Goal: Information Seeking & Learning: Learn about a topic

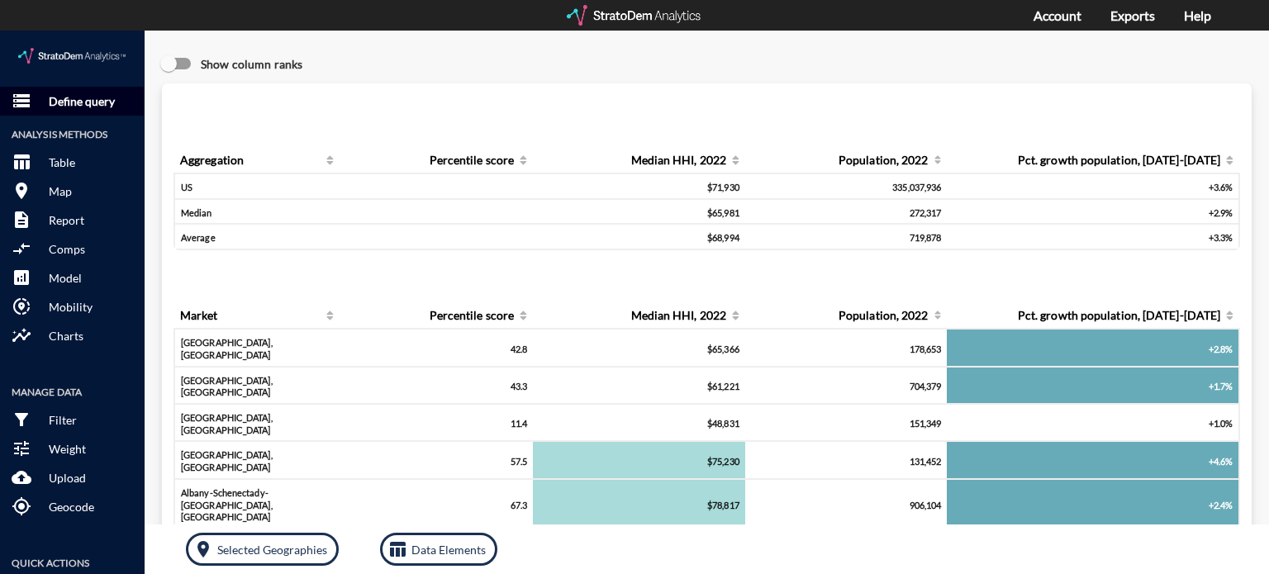
click p "Define query"
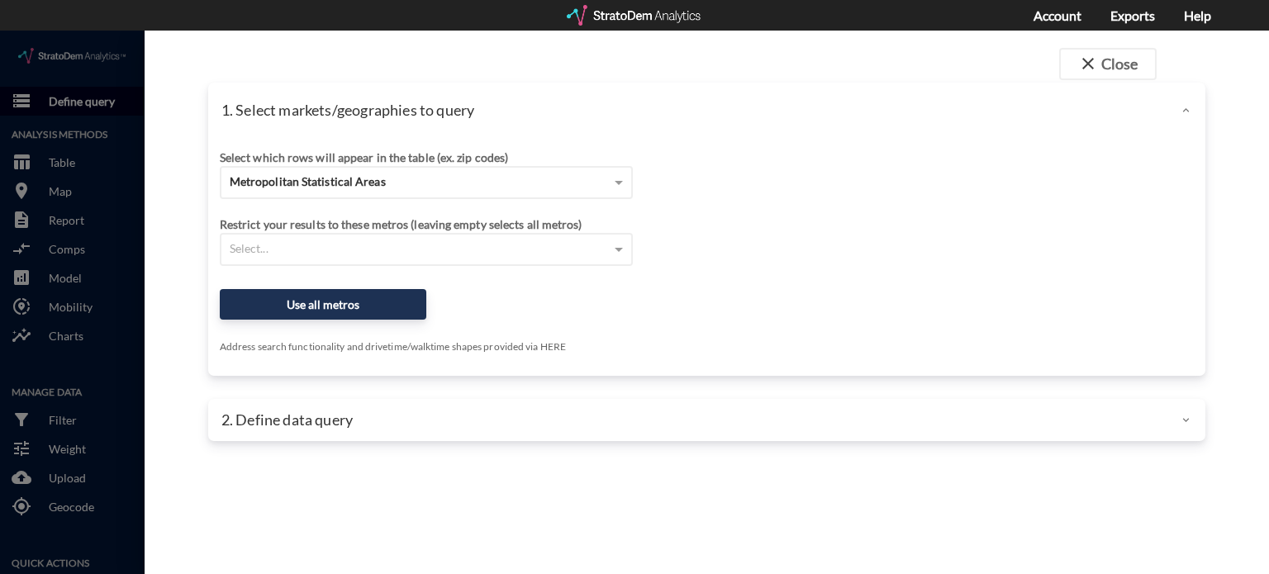
click div
click div "Metropolitan Statistical Areas"
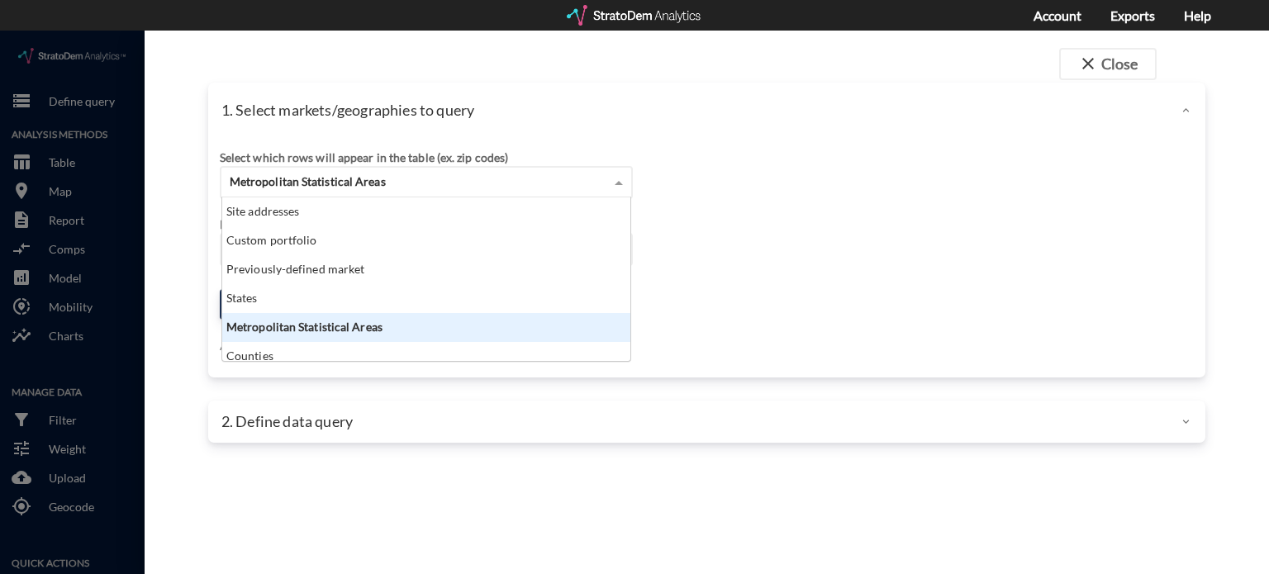
scroll to position [150, 399]
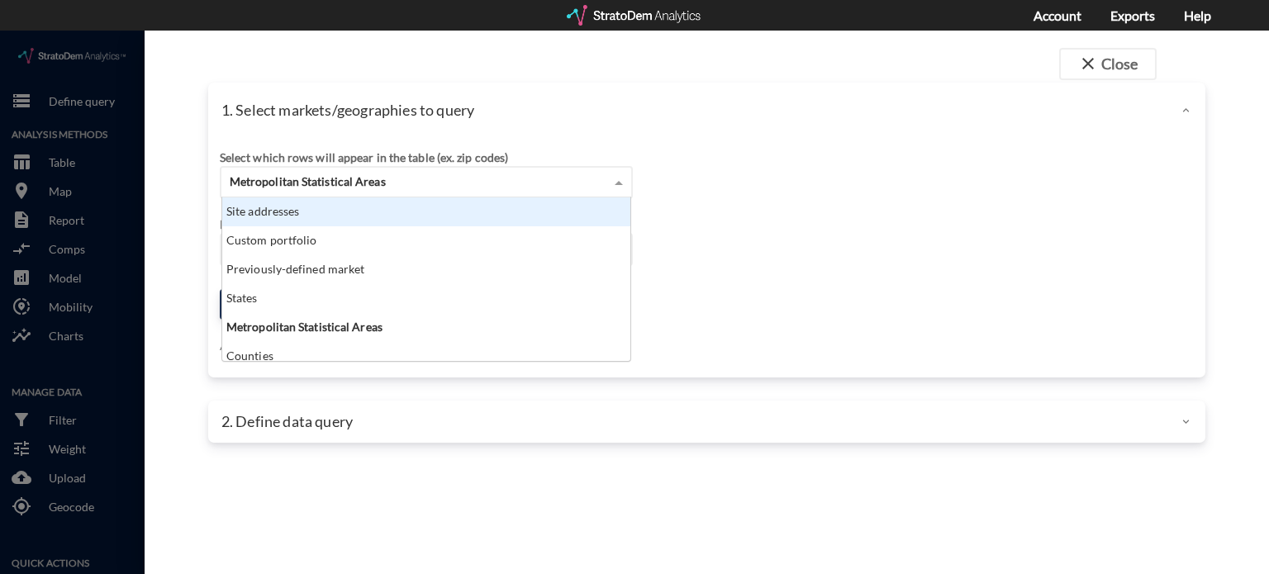
click div "Site addresses"
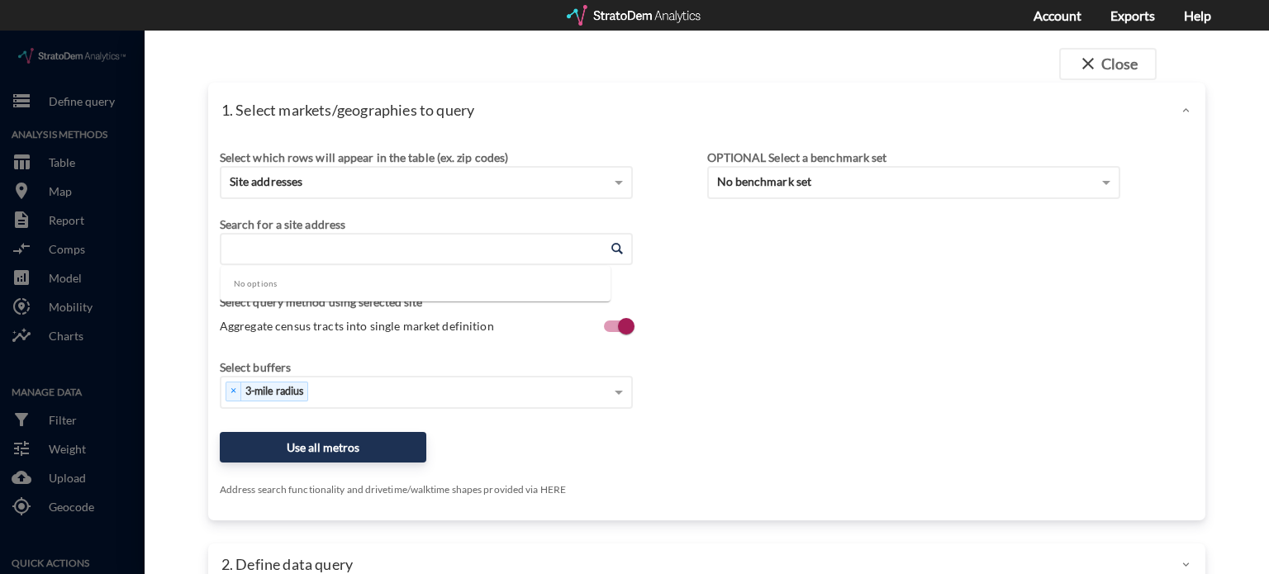
click input "Enter an address"
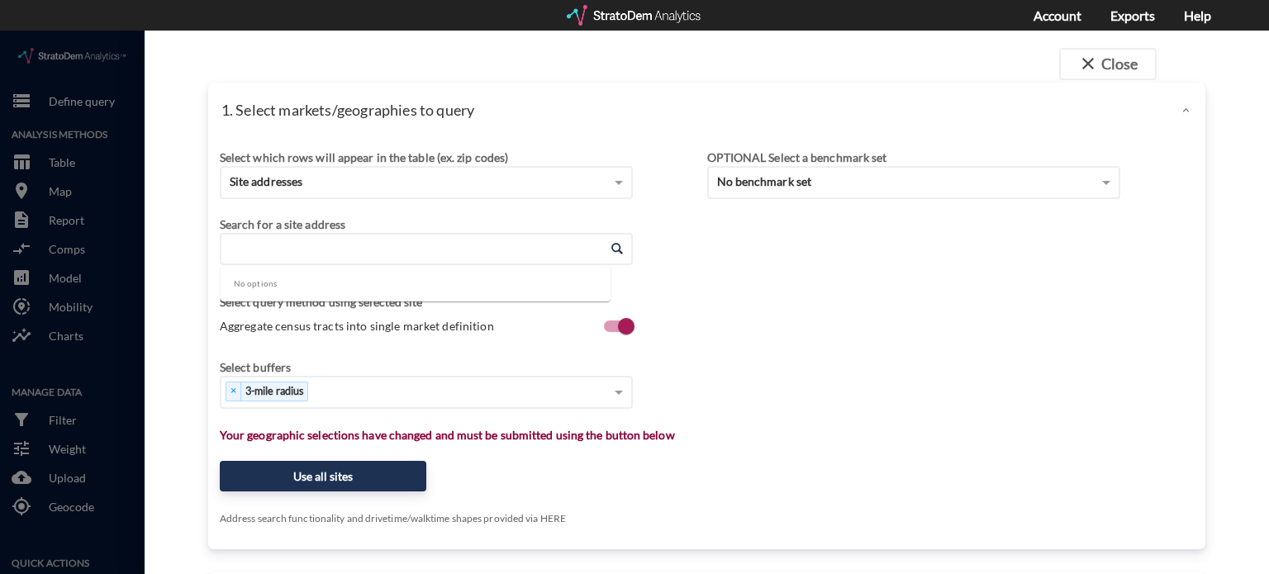
paste input "[STREET_ADDRESS]"
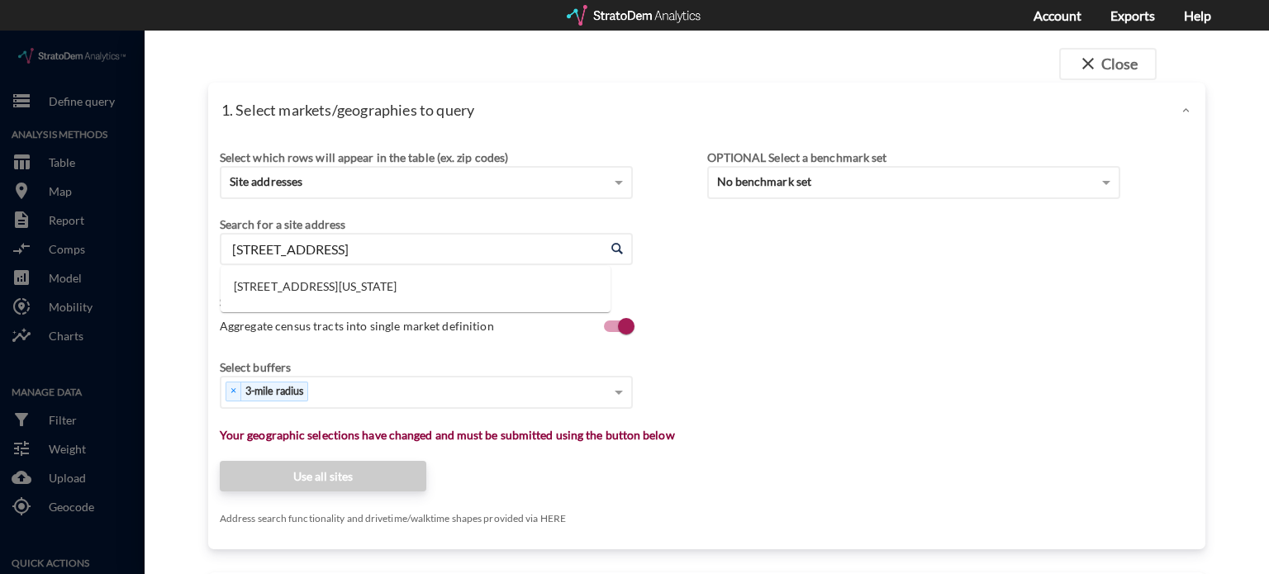
click input "[STREET_ADDRESS]"
click li "[STREET_ADDRESS][US_STATE]"
type input "[STREET_ADDRESS][US_STATE]"
click div "Select which rows will appear in the table (ex. zip codes) Site addresses Selec…"
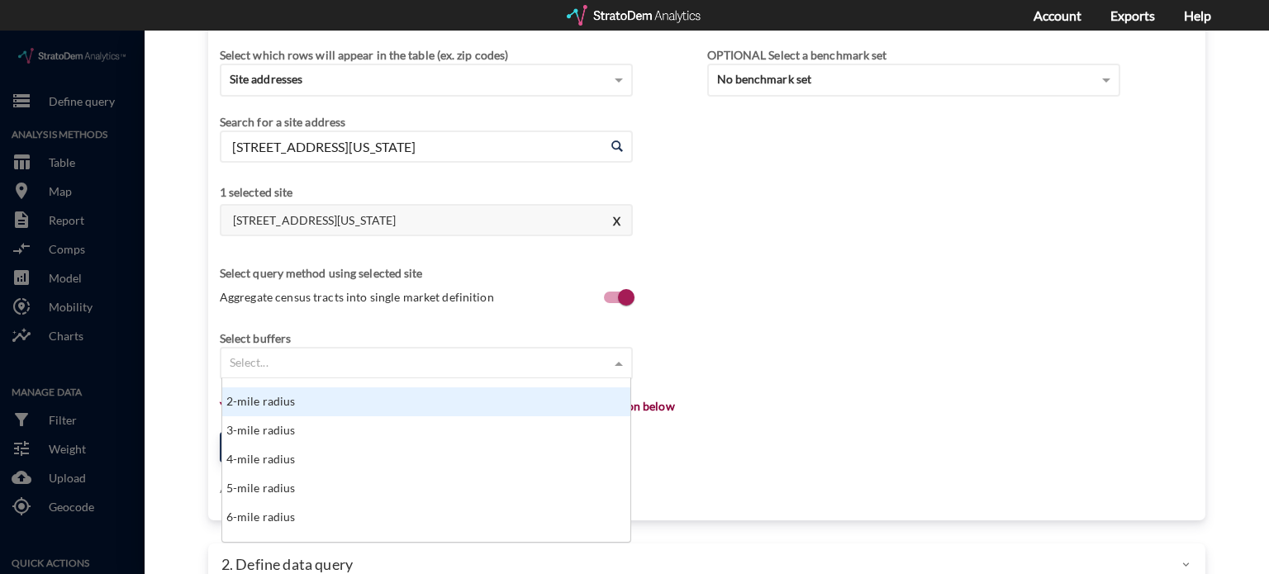
scroll to position [62, 0]
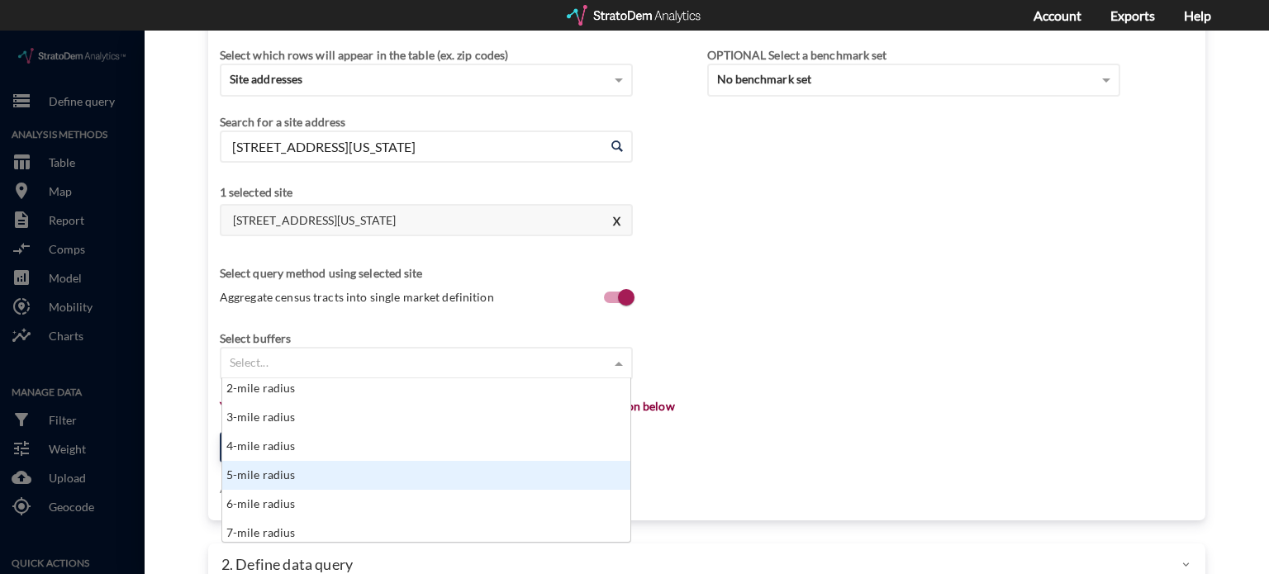
click div "5-mile radius"
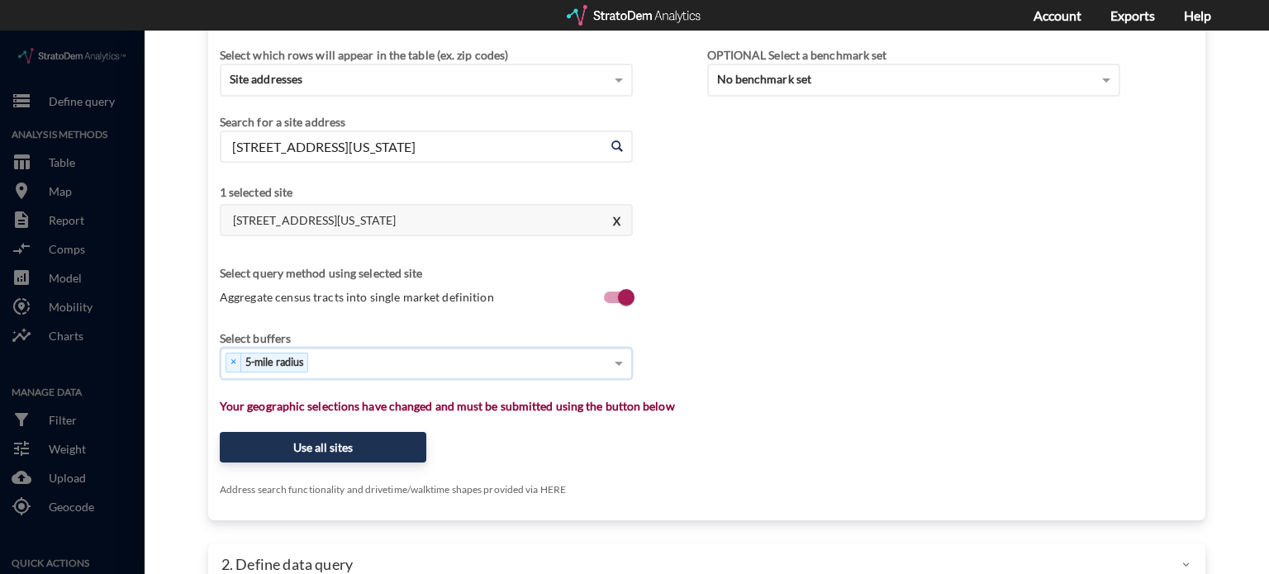
click div "Select query method using selected site Aggregate census tracts into single mar…"
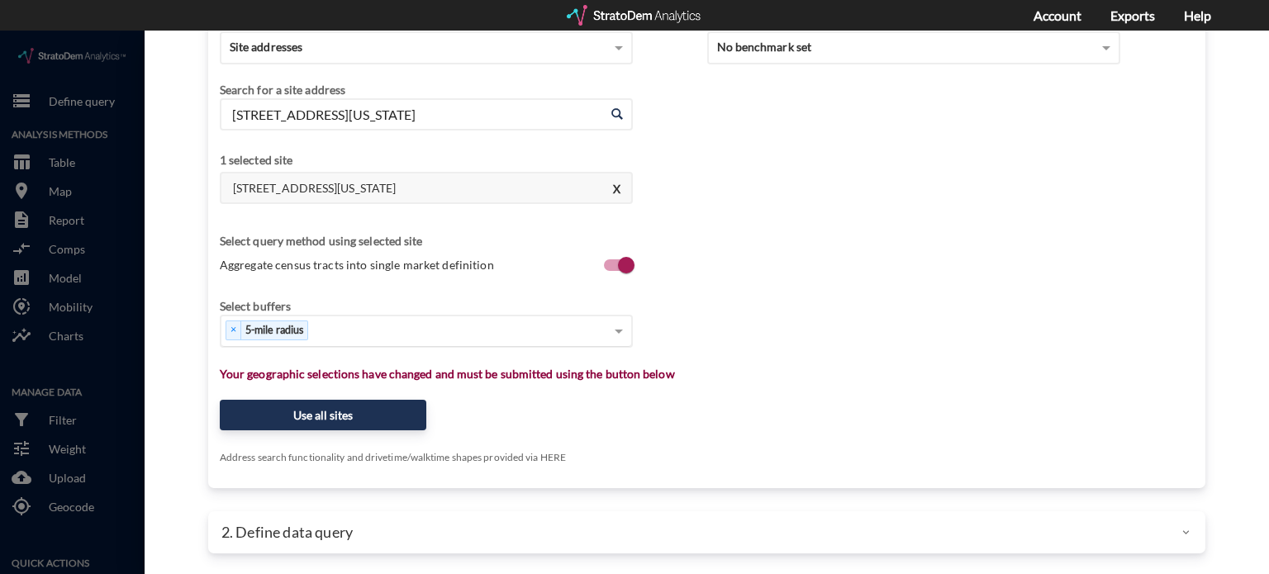
scroll to position [135, 0]
click button "Use all sites"
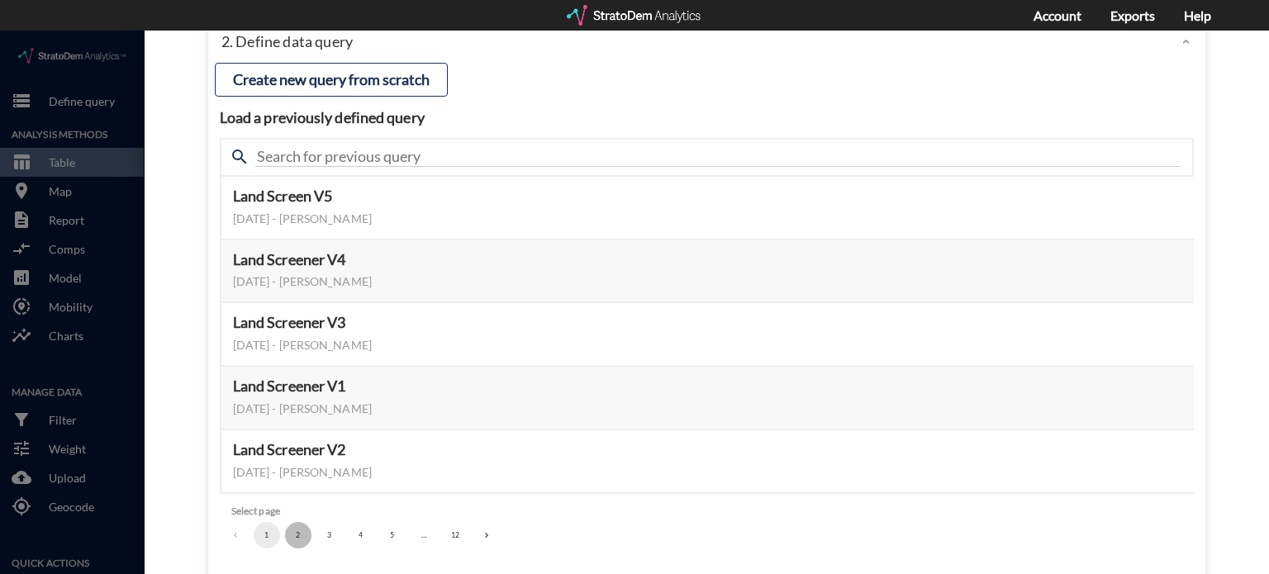
click button "2"
click button "3"
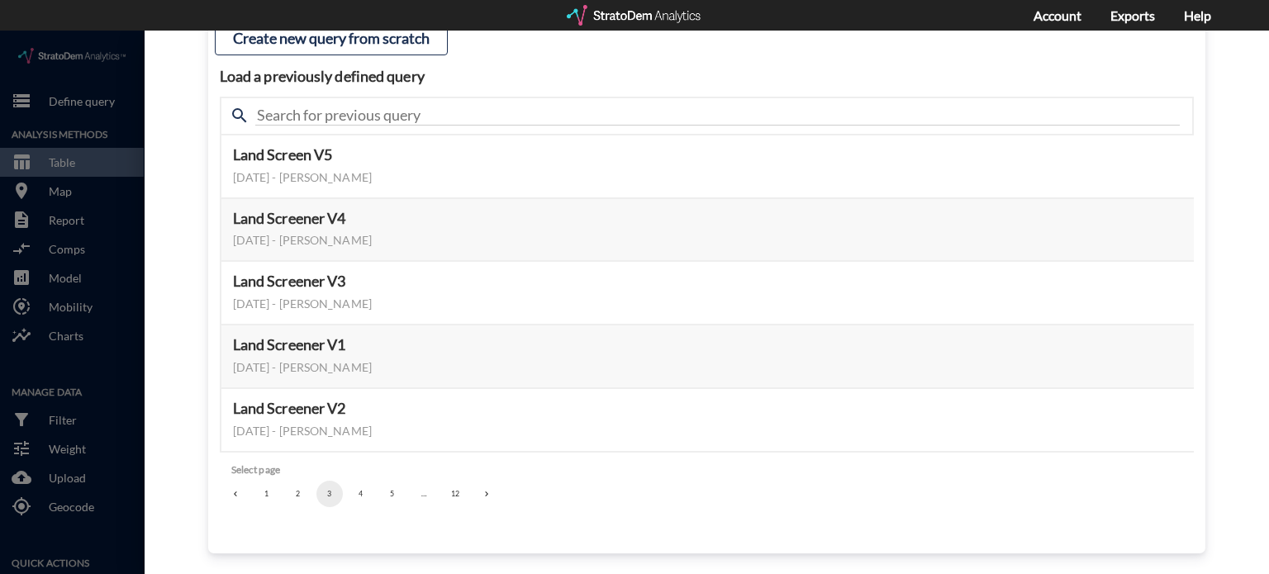
scroll to position [175, 0]
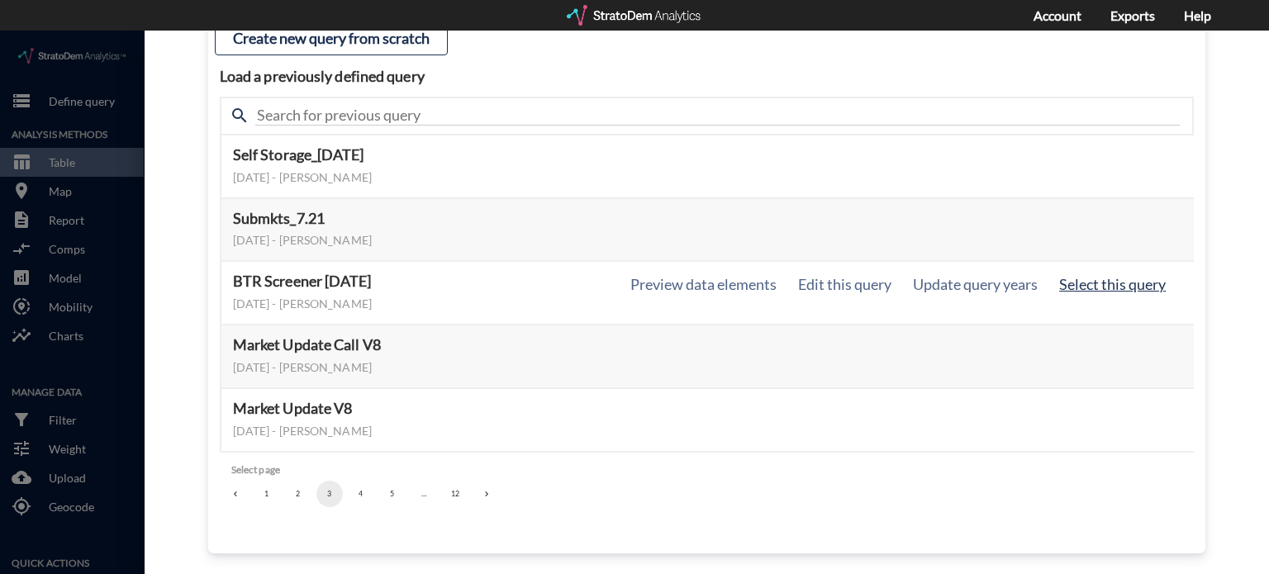
click button "Select this query"
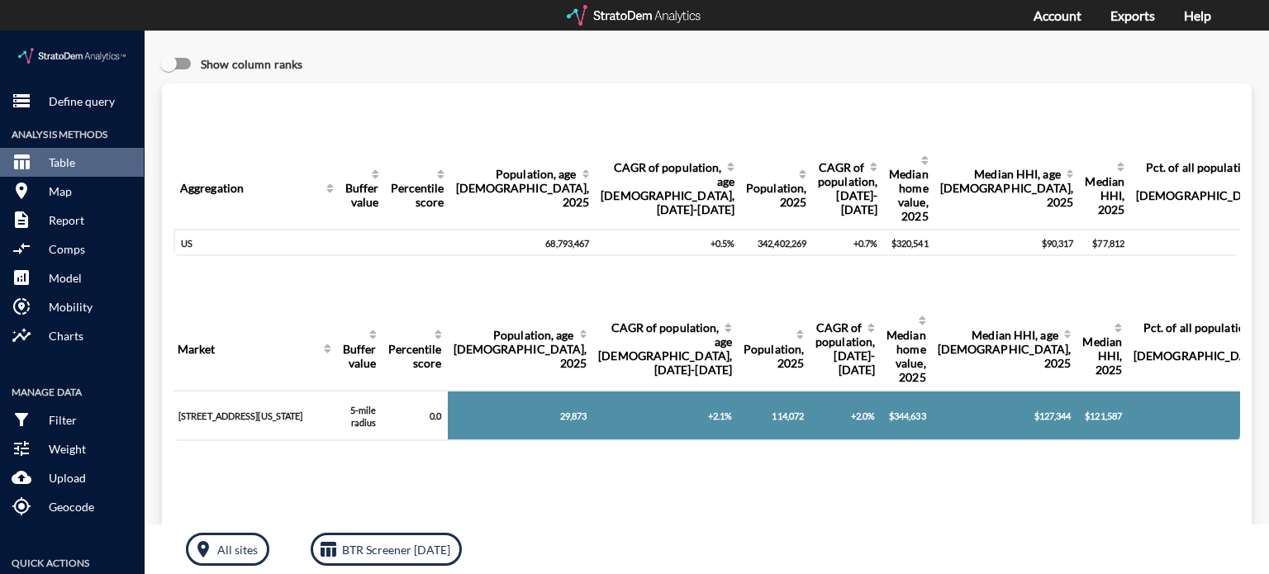
scroll to position [0, 0]
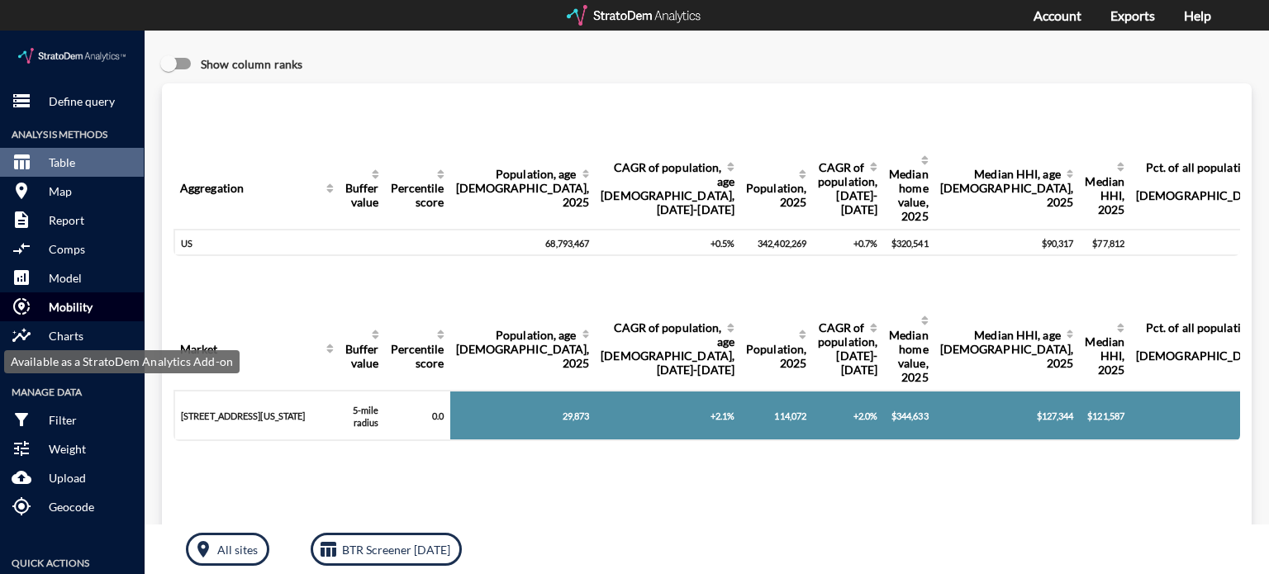
click p "Mobility"
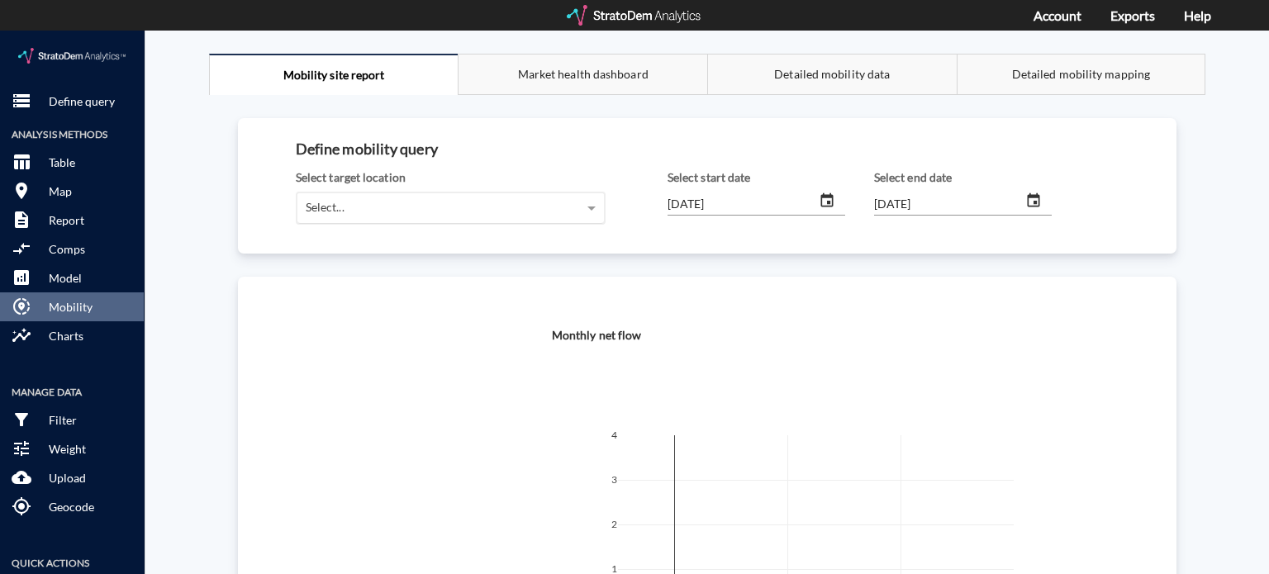
click div "Select..."
click div "[STREET_ADDRESS][US_STATE] (5-mile radius)"
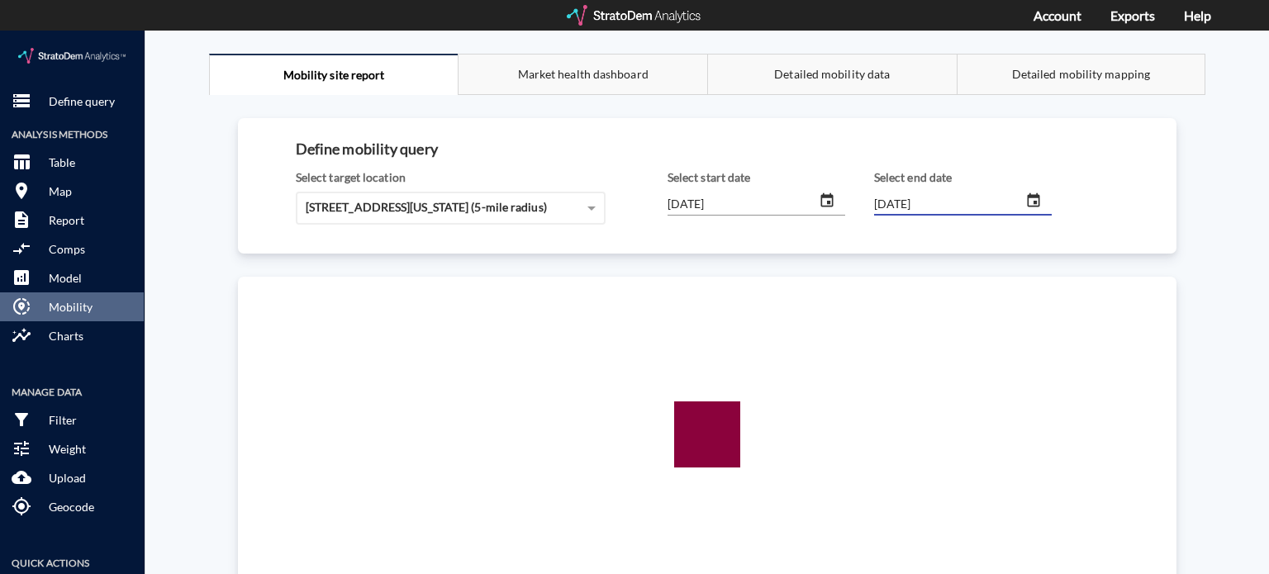
click input "[DATE]"
type input "[DATE]"
click input "[DATE]"
type input "[DATE]"
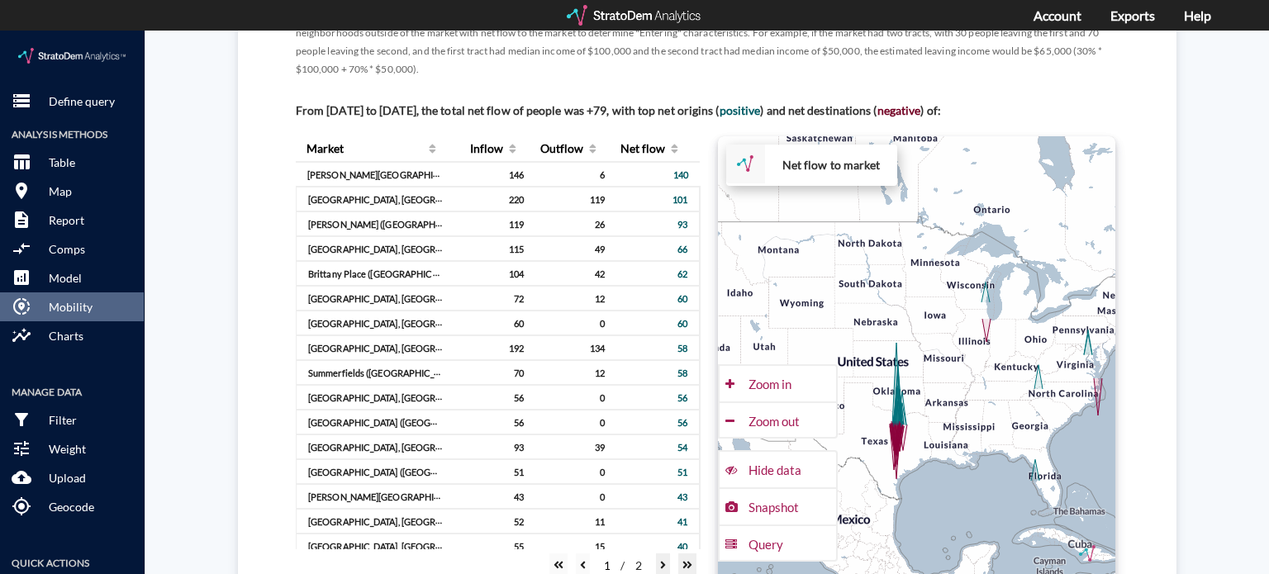
scroll to position [1166, 0]
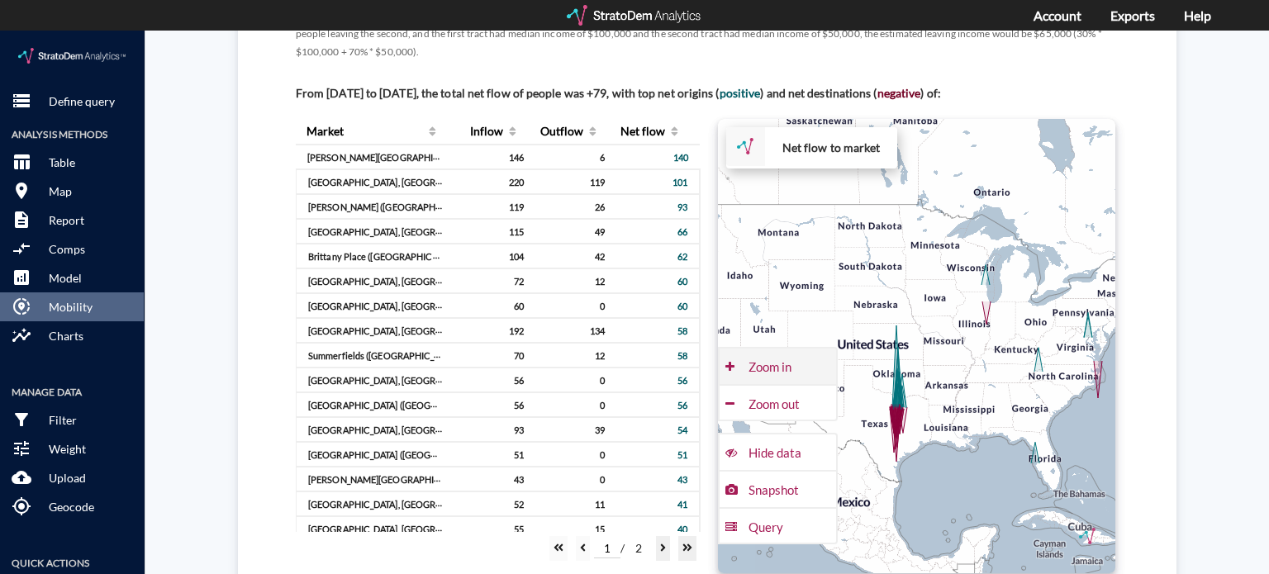
click div "Zoom in"
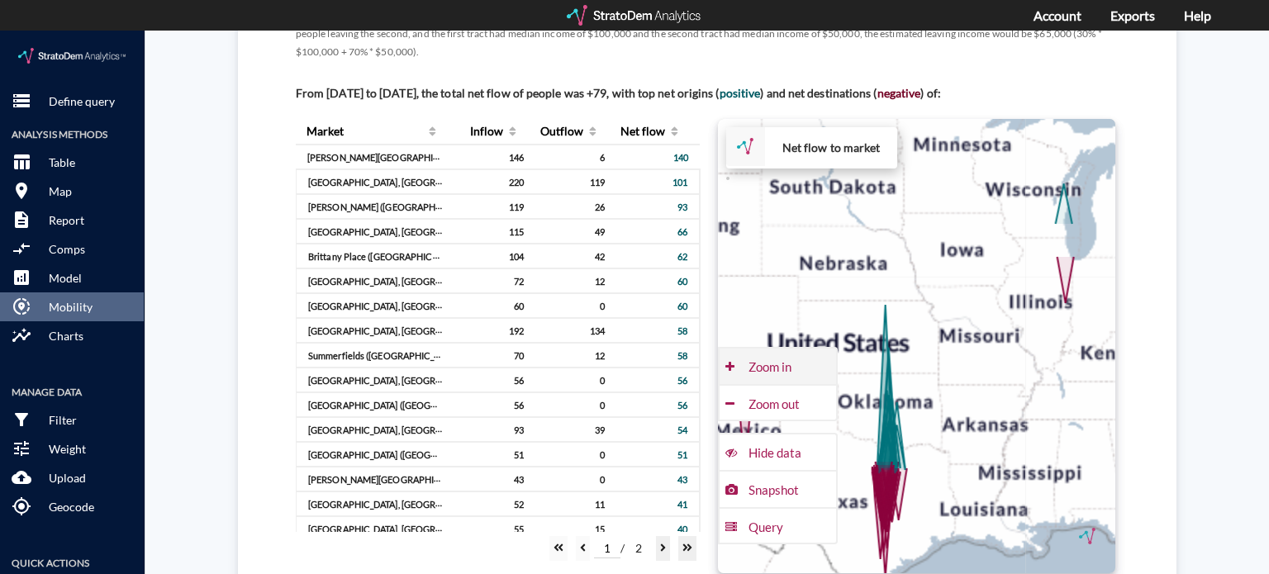
click div "Zoom in"
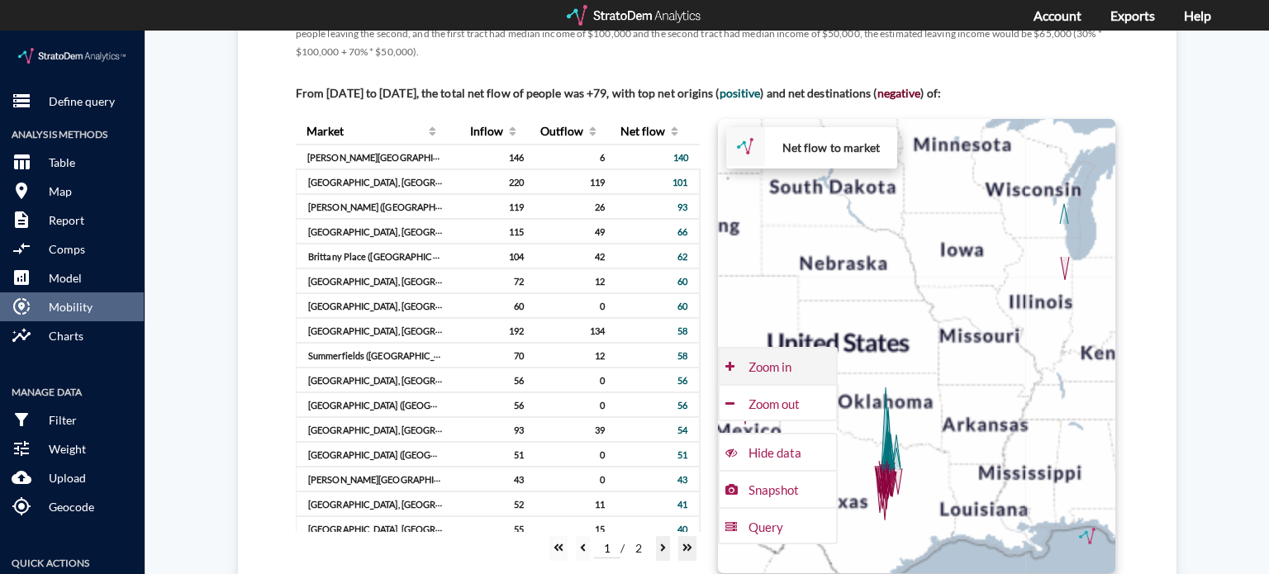
click div "Zoom in"
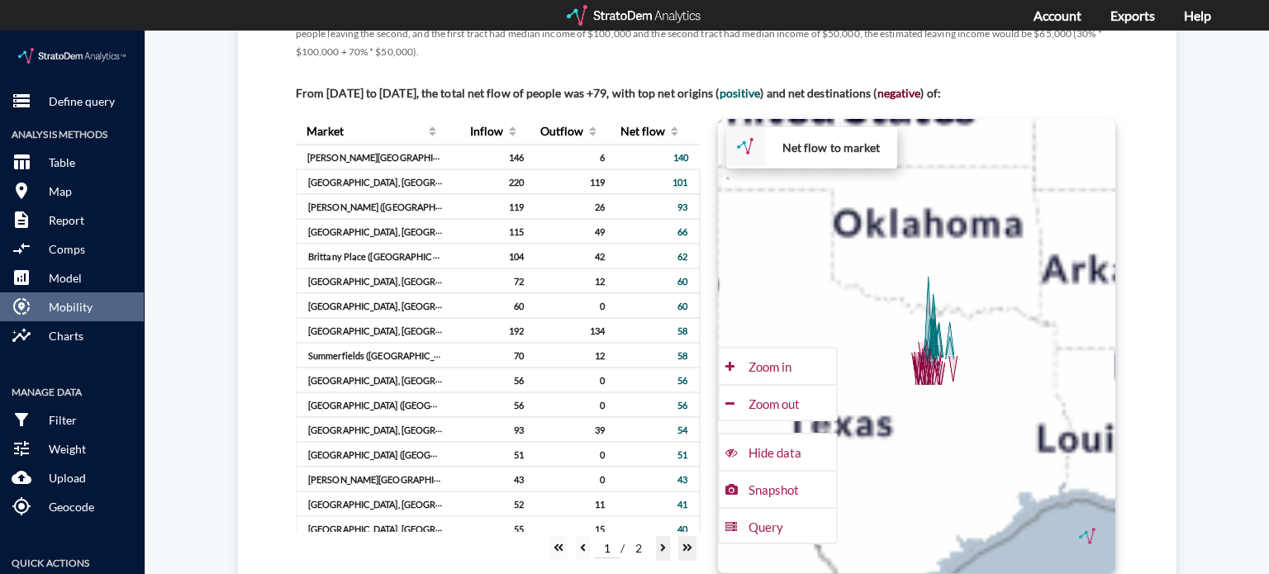
drag, startPoint x: 958, startPoint y: 424, endPoint x: 1027, endPoint y: 167, distance: 266.0
click div "+ − Net flow to market CUSTOMIZE DATA Draw a polygon Draw a rectangle Draw a ma…"
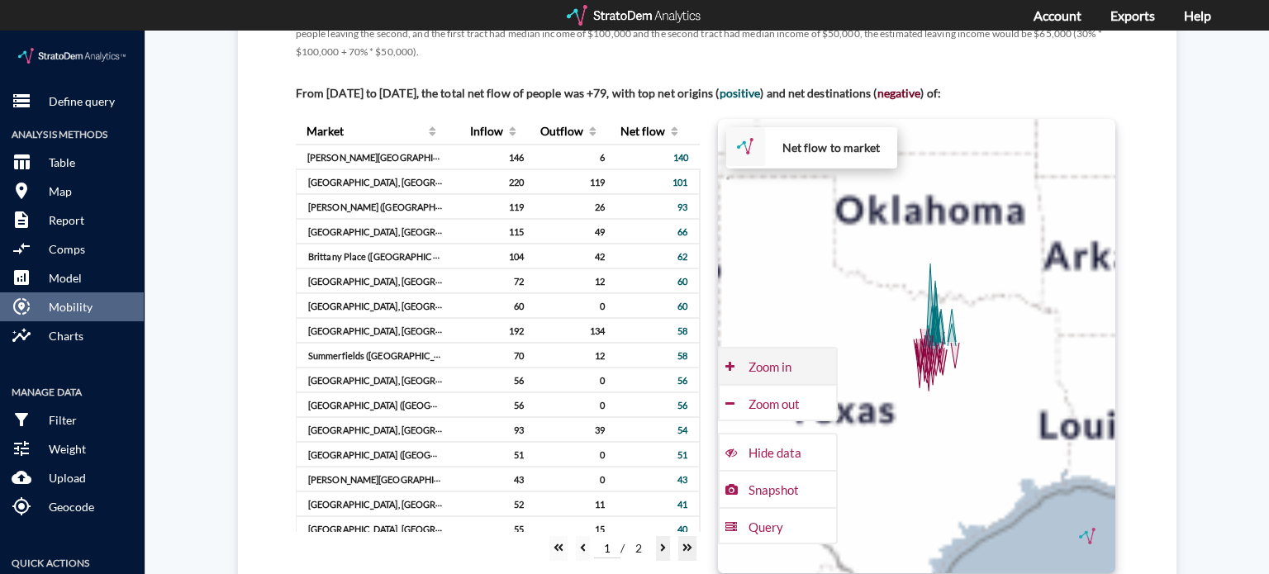
click div "Zoom in"
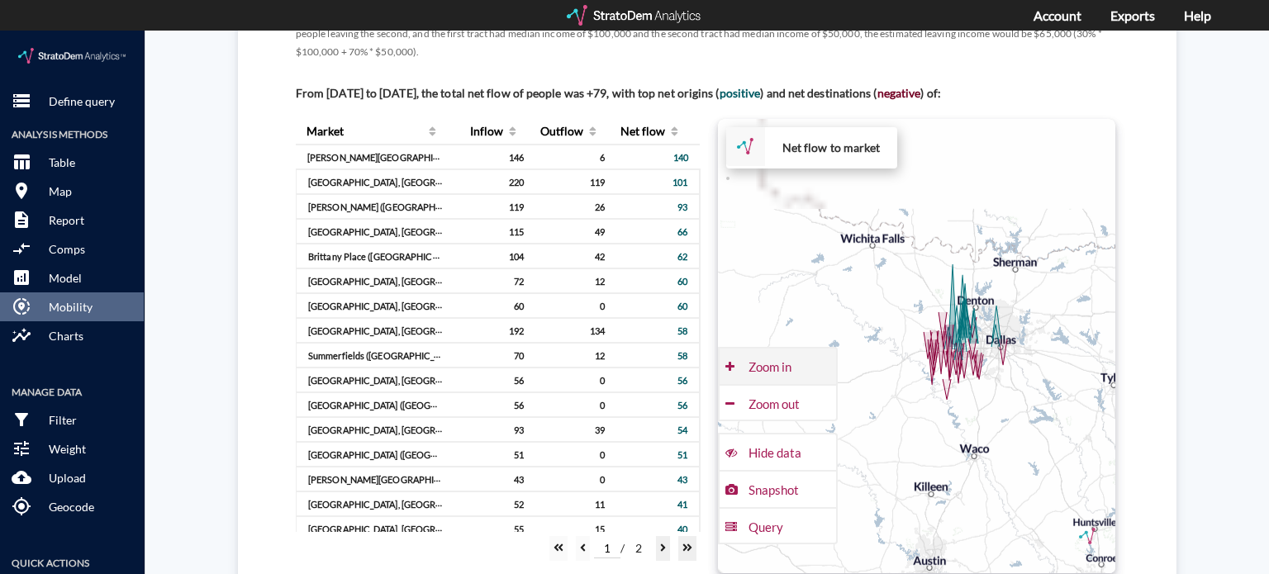
click div "Zoom in"
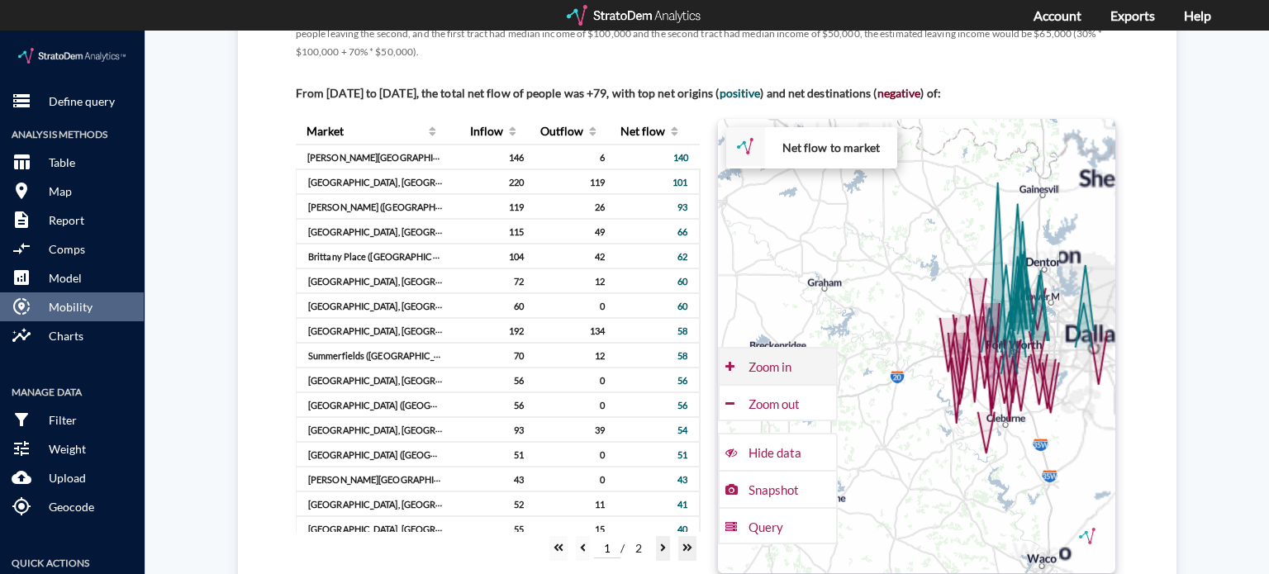
click div "Zoom in"
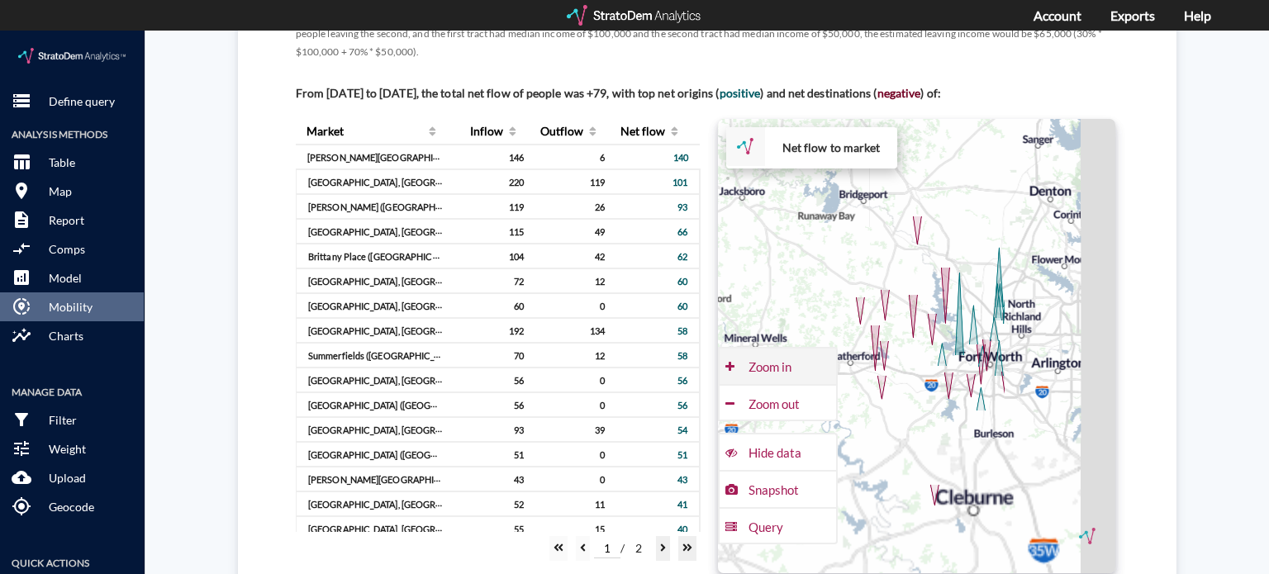
drag, startPoint x: 980, startPoint y: 274, endPoint x: 803, endPoint y: 286, distance: 177.2
click div "+ − Net flow to market CUSTOMIZE DATA Draw a polygon Draw a rectangle Draw a ma…"
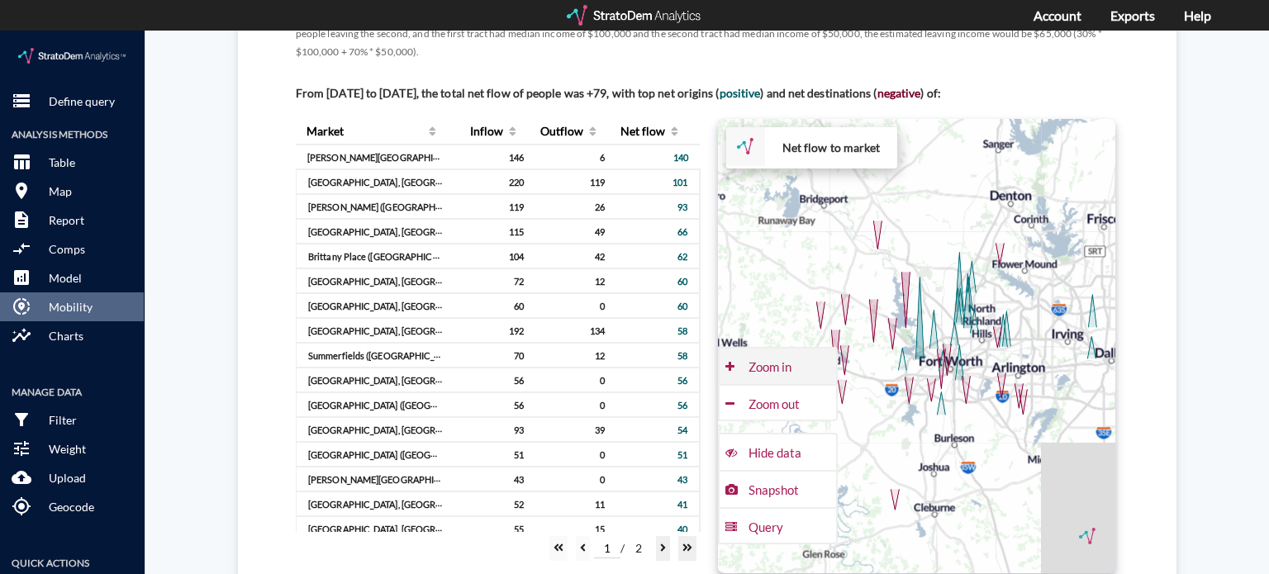
click div "Zoom in"
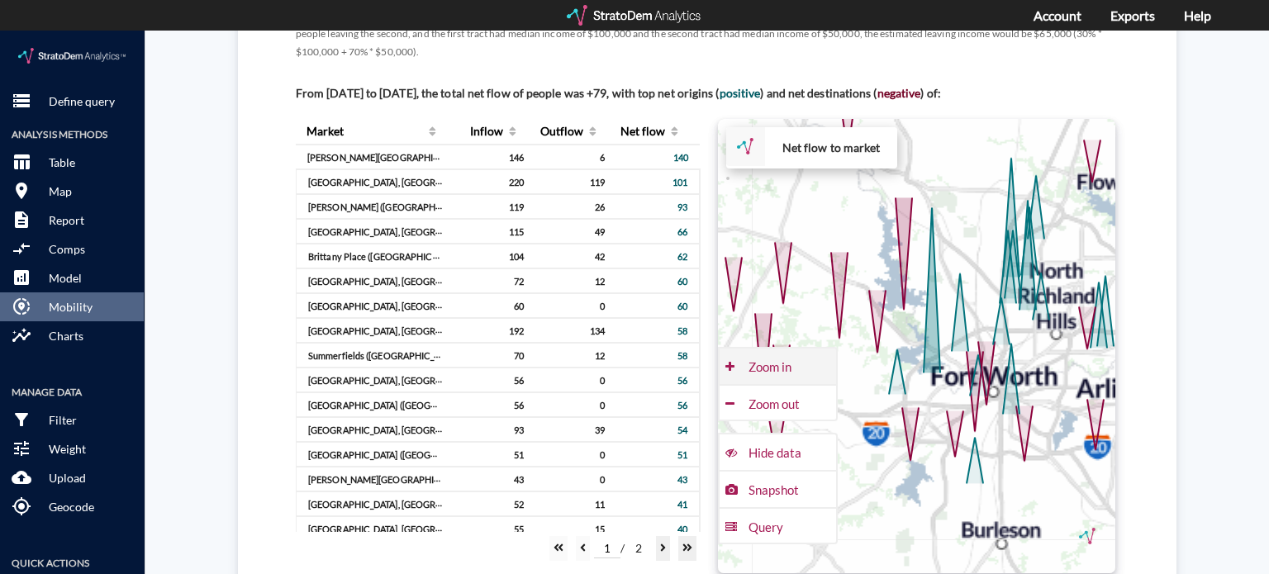
click div "Zoom in"
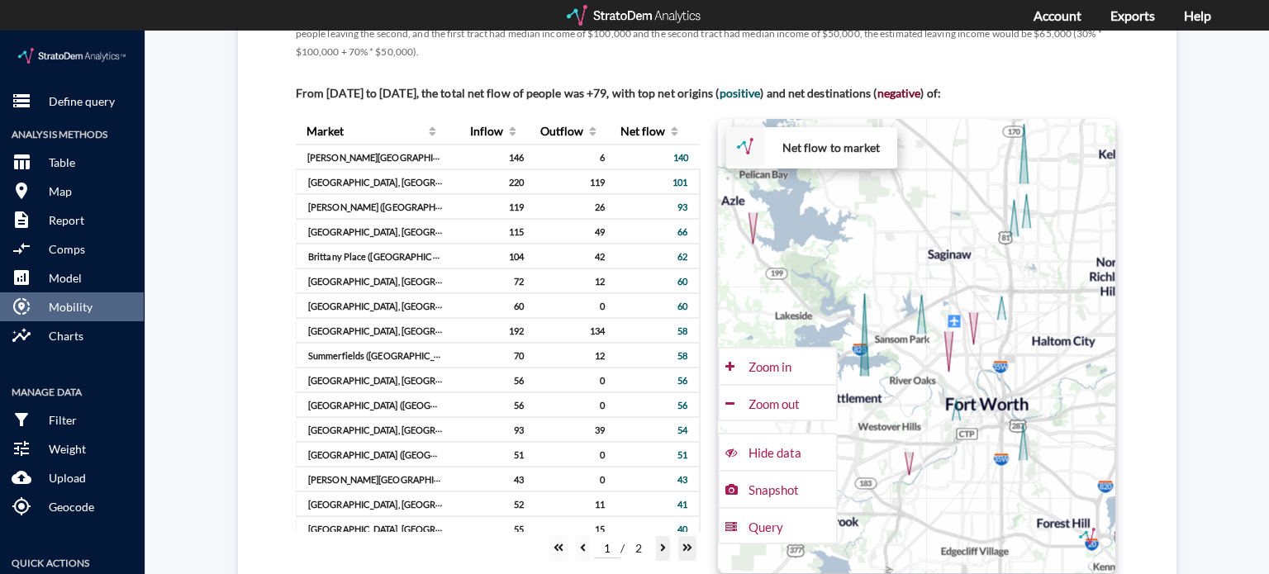
drag, startPoint x: 930, startPoint y: 236, endPoint x: 822, endPoint y: 210, distance: 111.4
click div "+ − Net flow to market CUSTOMIZE DATA Draw a polygon Draw a rectangle Draw a ma…"
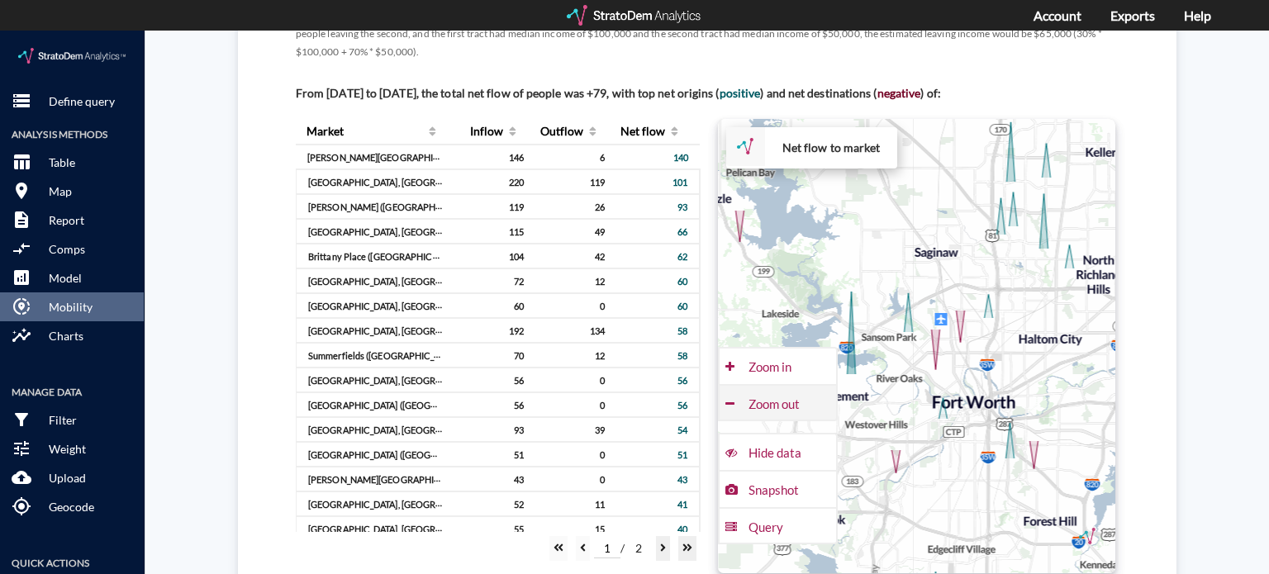
click div "Zoom out"
